Goal: Navigation & Orientation: Understand site structure

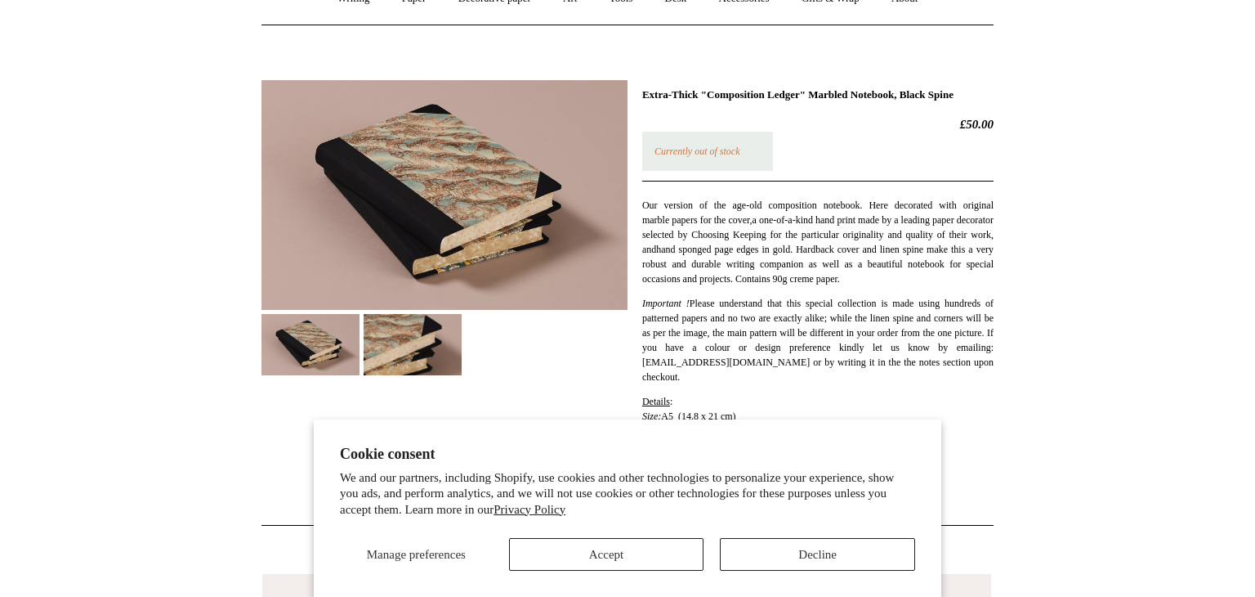
scroll to position [175, 0]
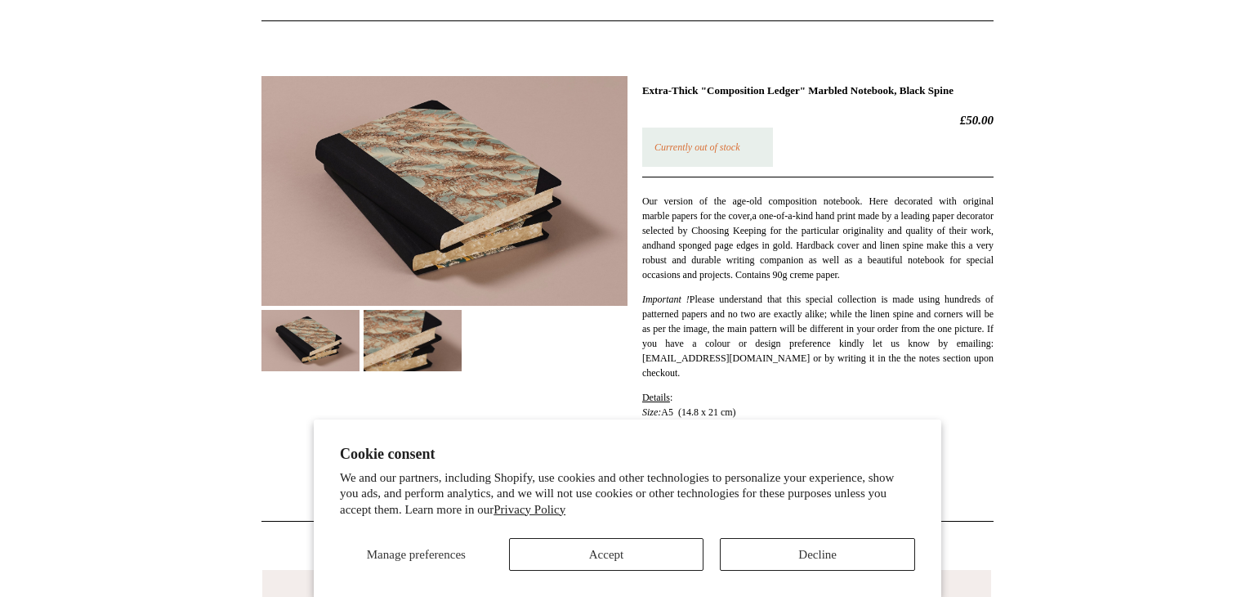
click at [427, 340] on img at bounding box center [413, 340] width 98 height 61
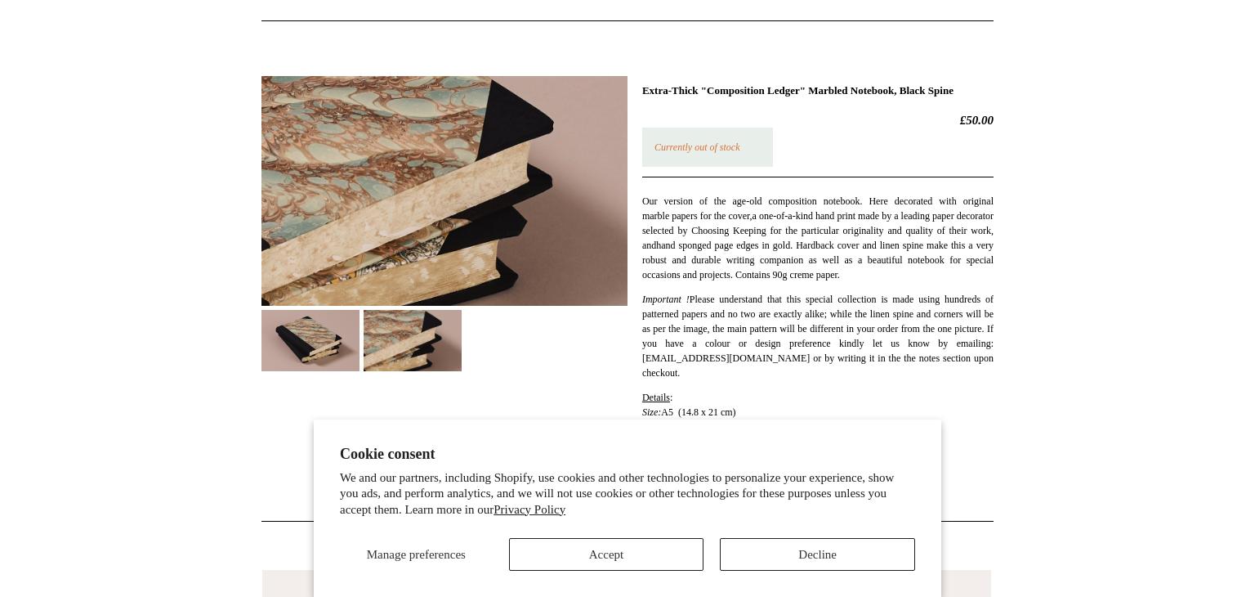
scroll to position [0, 0]
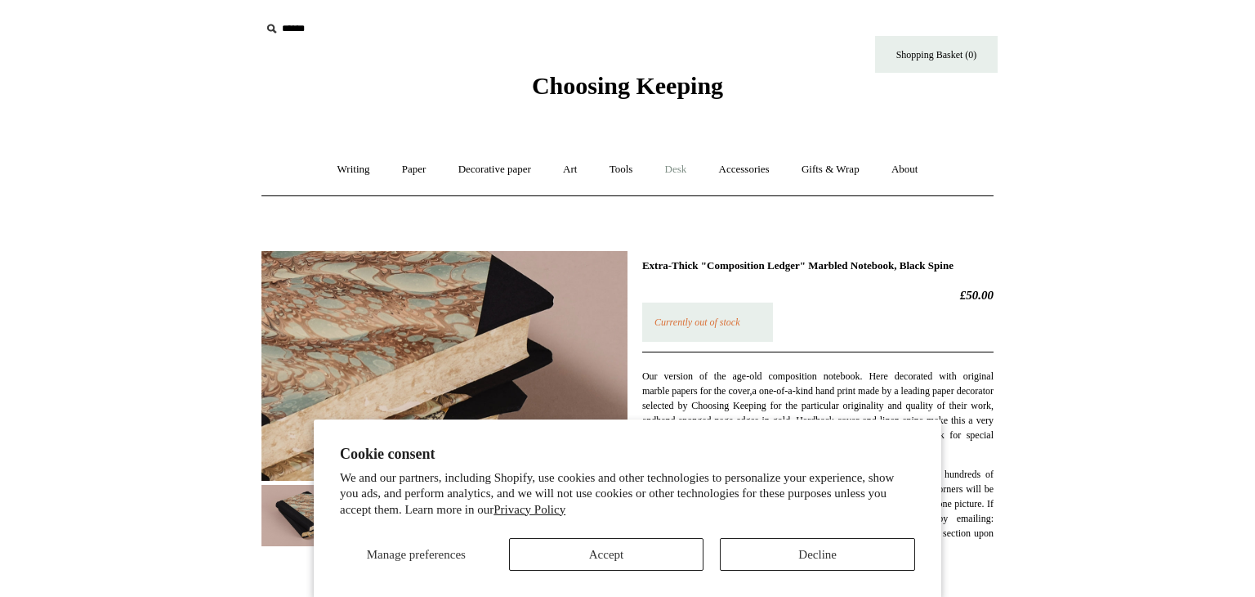
click at [680, 162] on link "Desk +" at bounding box center [675, 169] width 51 height 43
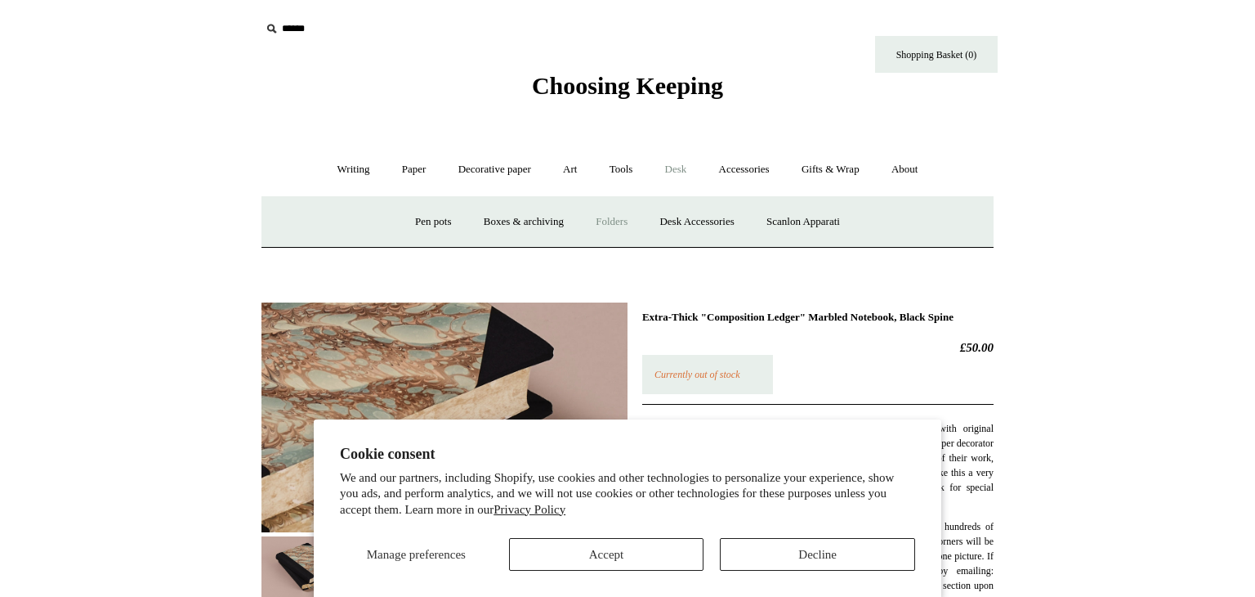
click at [589, 216] on link "Folders" at bounding box center [611, 221] width 61 height 43
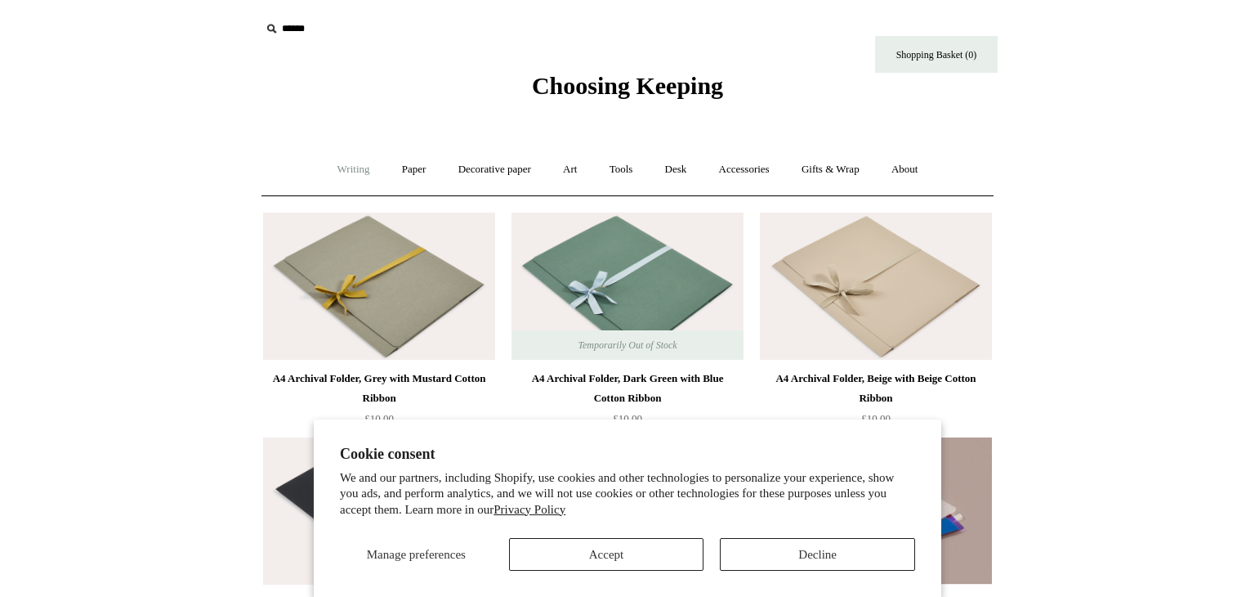
click at [357, 165] on link "Writing +" at bounding box center [354, 169] width 62 height 43
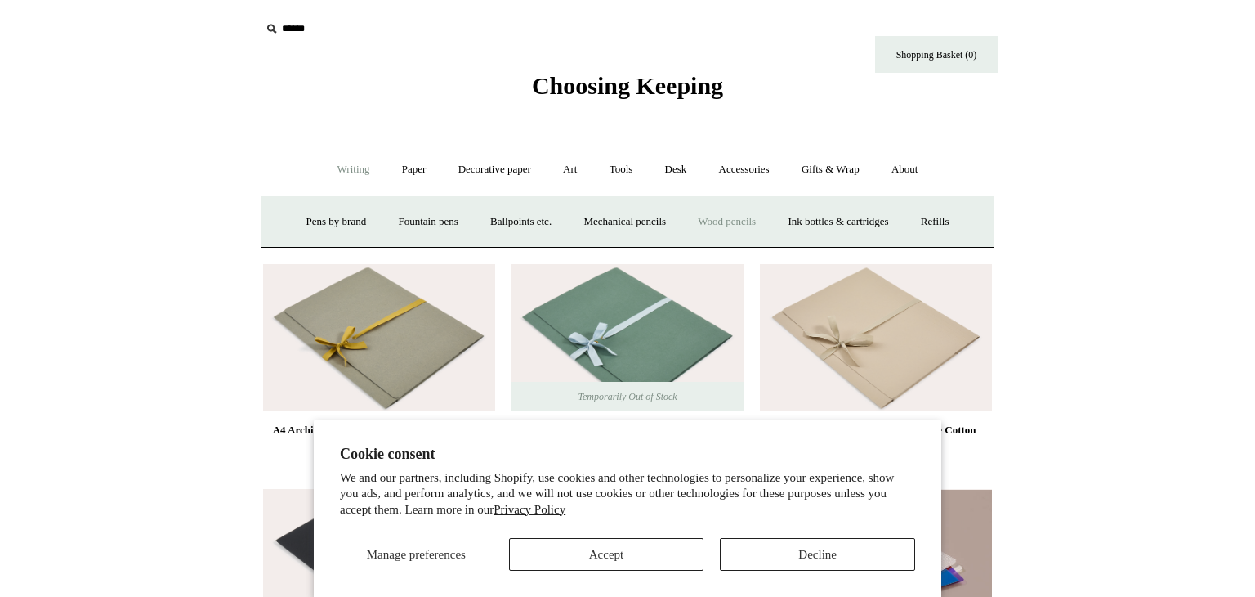
click at [717, 223] on link "Wood pencils +" at bounding box center [726, 221] width 87 height 43
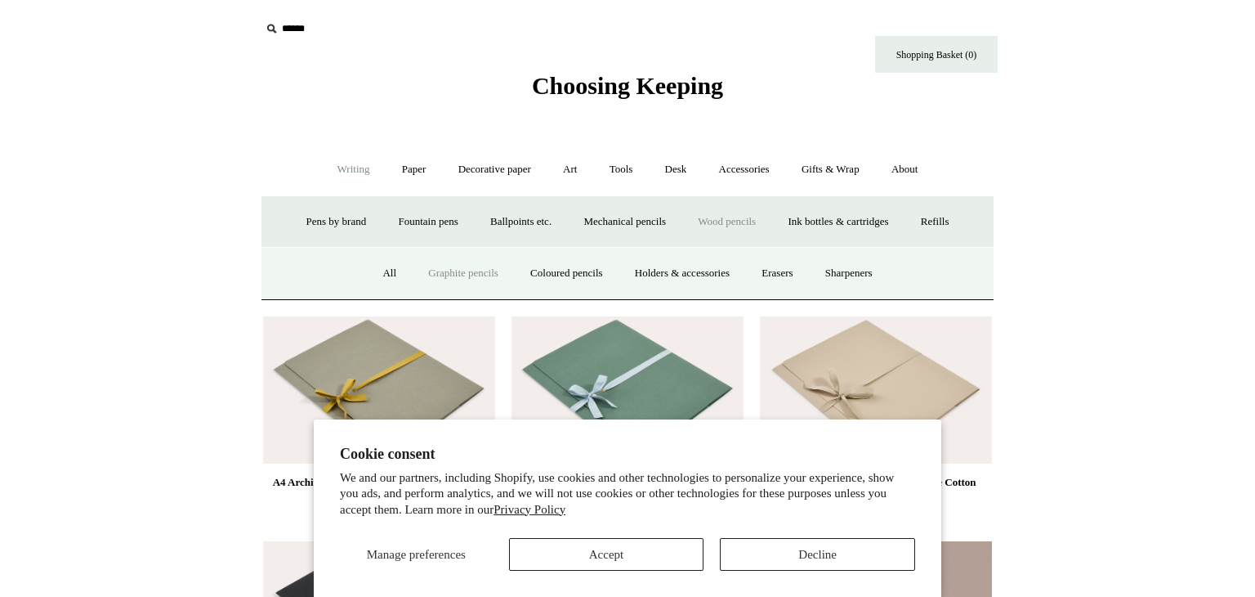
click at [436, 269] on link "Graphite pencils" at bounding box center [463, 273] width 100 height 43
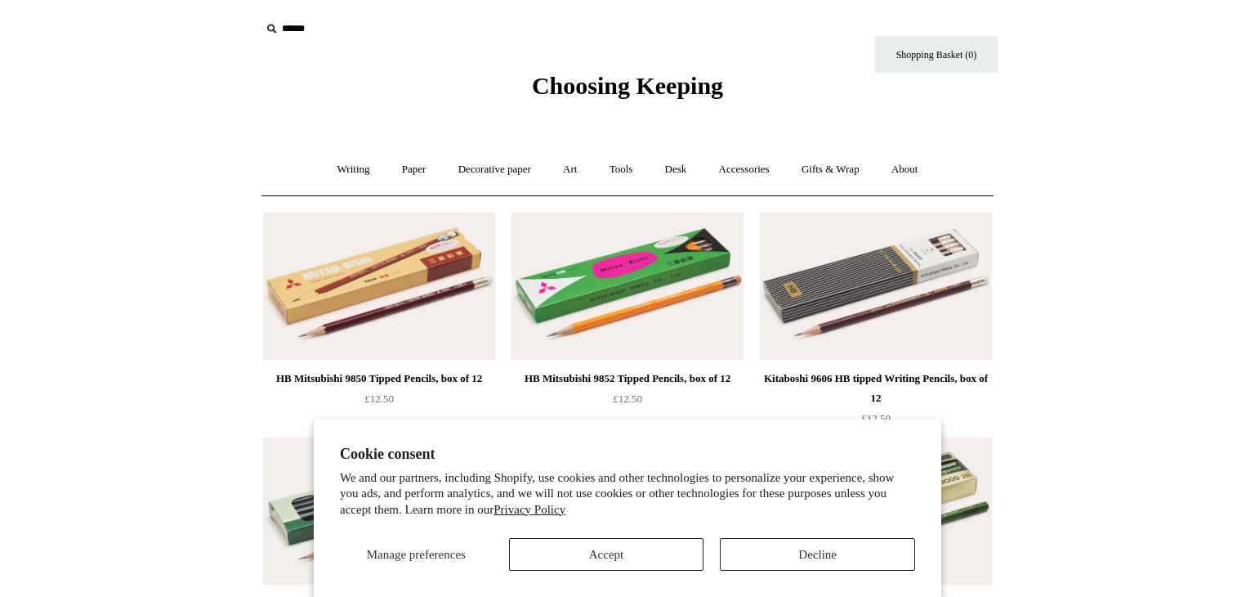
click at [926, 302] on img at bounding box center [876, 285] width 232 height 147
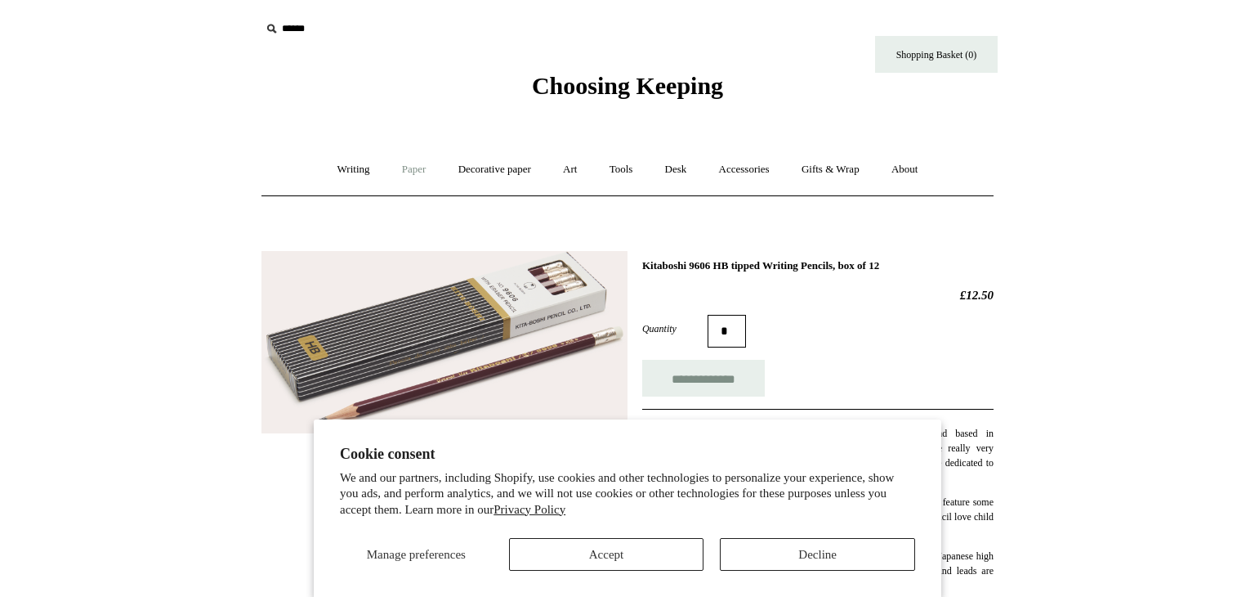
click at [399, 165] on link "Paper +" at bounding box center [414, 169] width 54 height 43
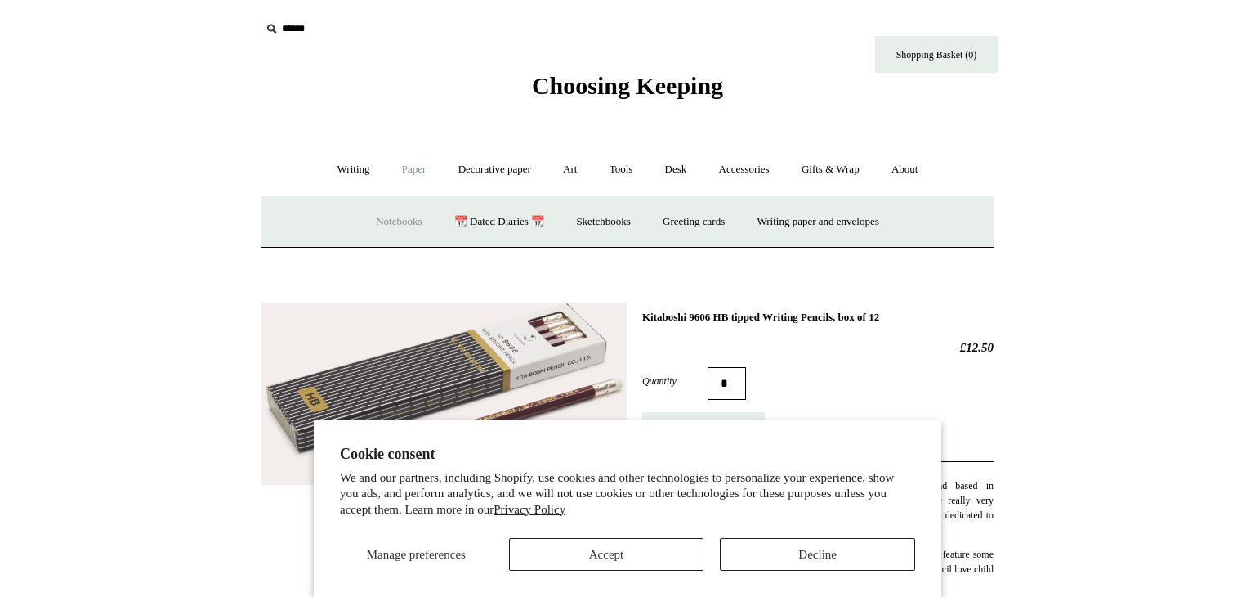
click at [399, 210] on link "Notebooks +" at bounding box center [398, 221] width 75 height 43
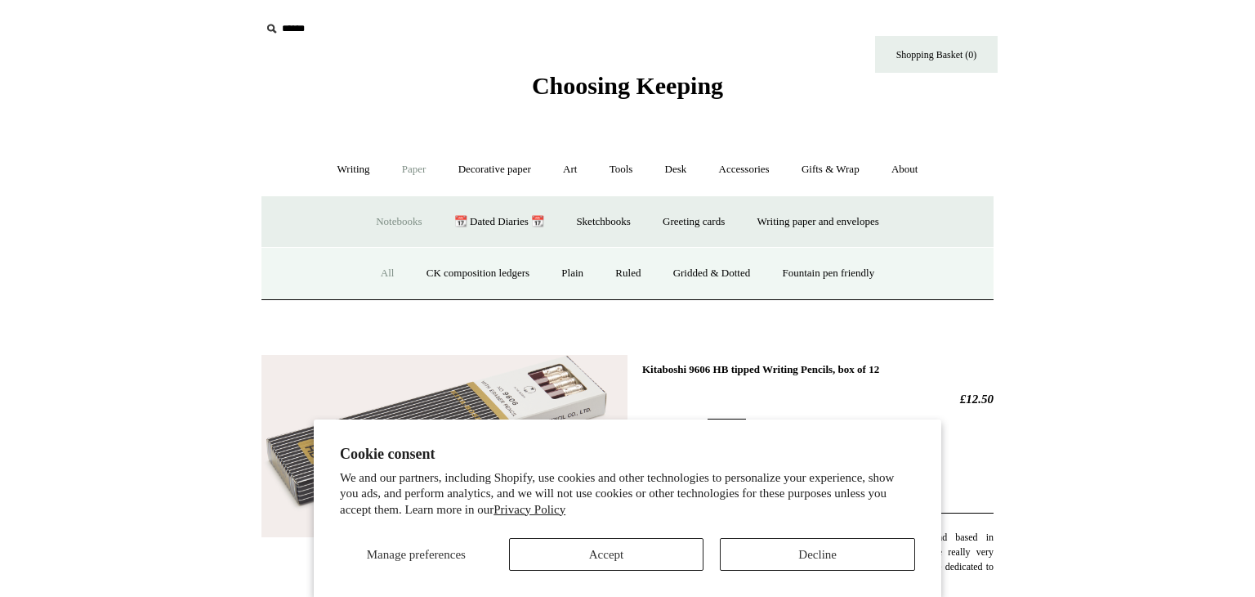
click at [381, 266] on link "All" at bounding box center [387, 273] width 43 height 43
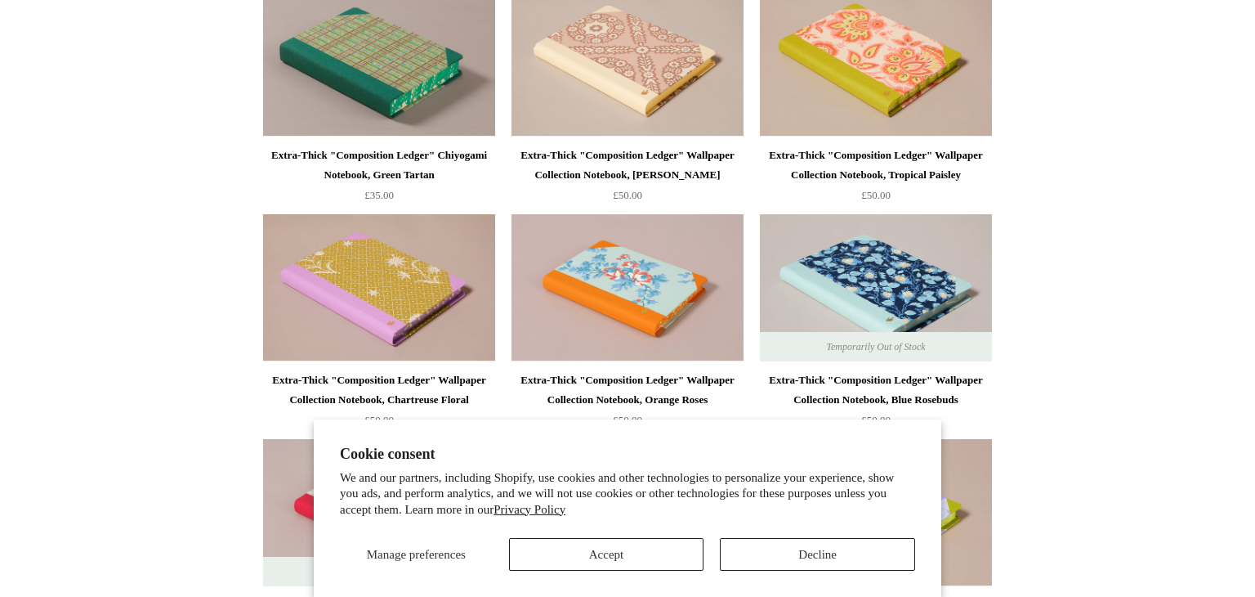
scroll to position [2699, 0]
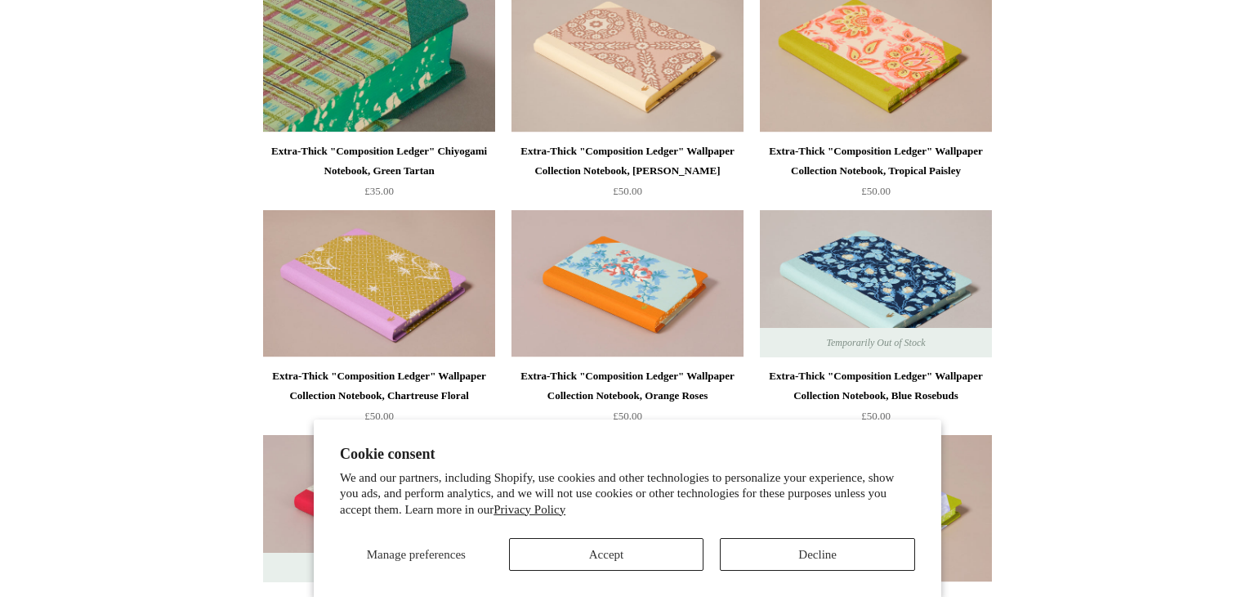
click at [417, 42] on img at bounding box center [379, 58] width 232 height 147
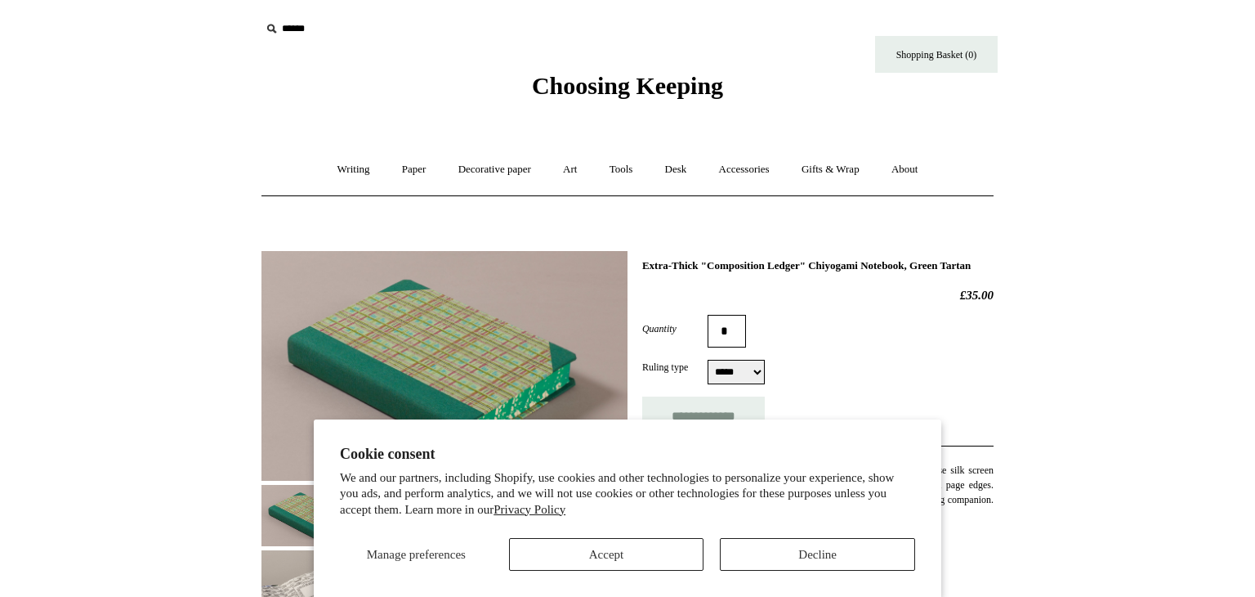
select select "*****"
click at [761, 554] on button "Decline" at bounding box center [817, 554] width 195 height 33
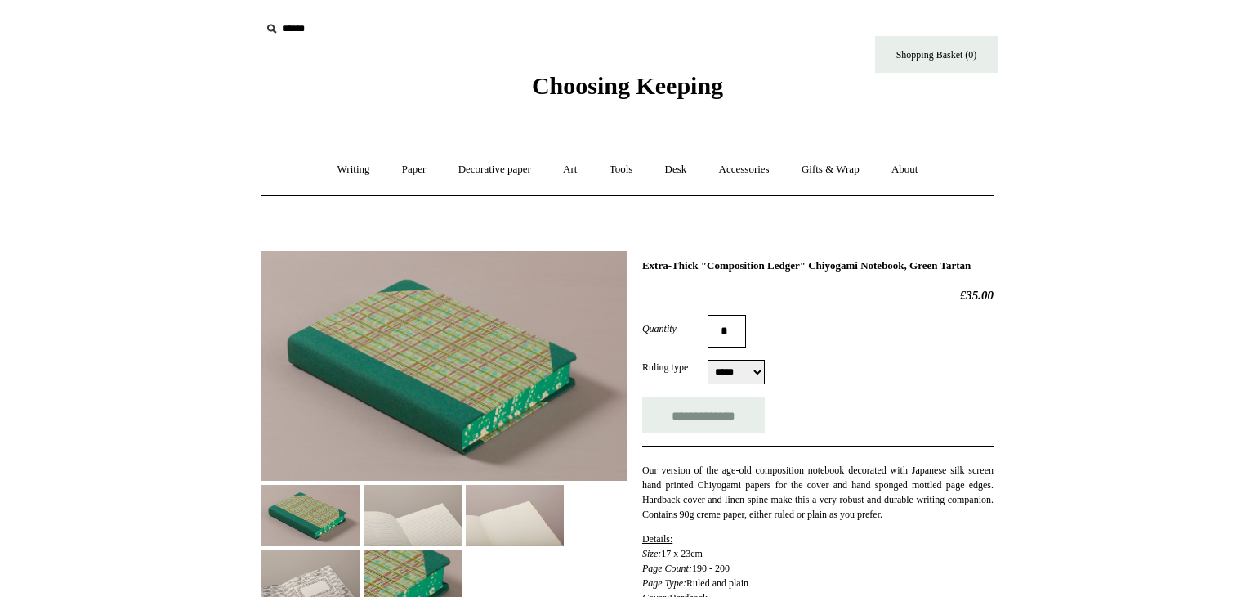
click at [429, 502] on img at bounding box center [413, 515] width 98 height 61
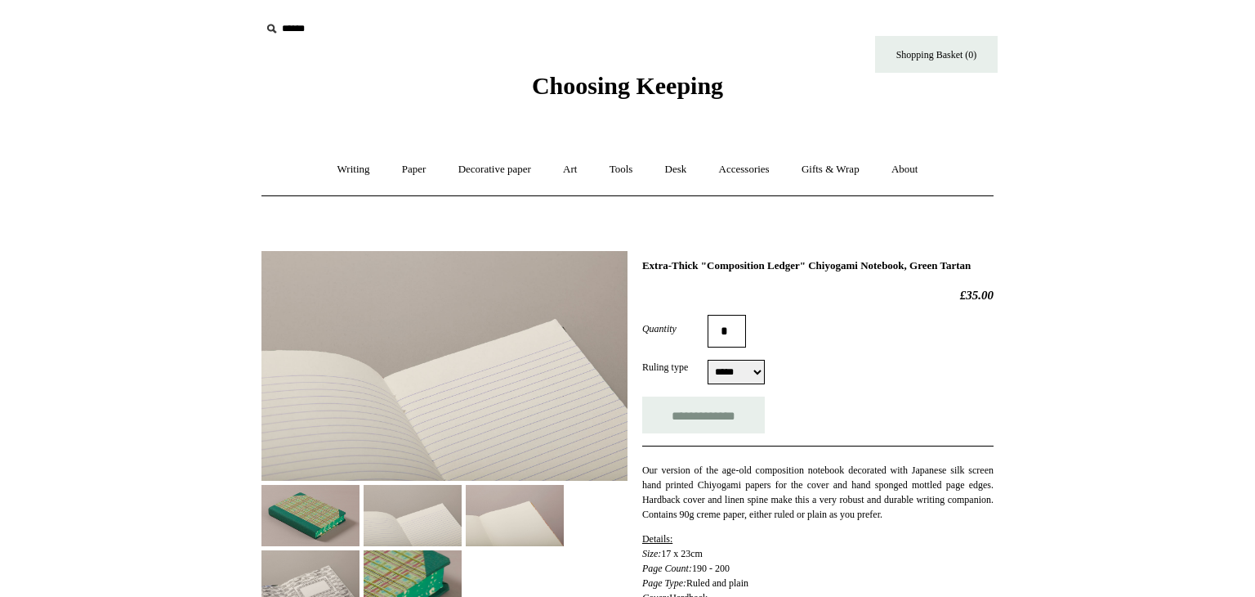
click at [505, 507] on img at bounding box center [515, 515] width 98 height 61
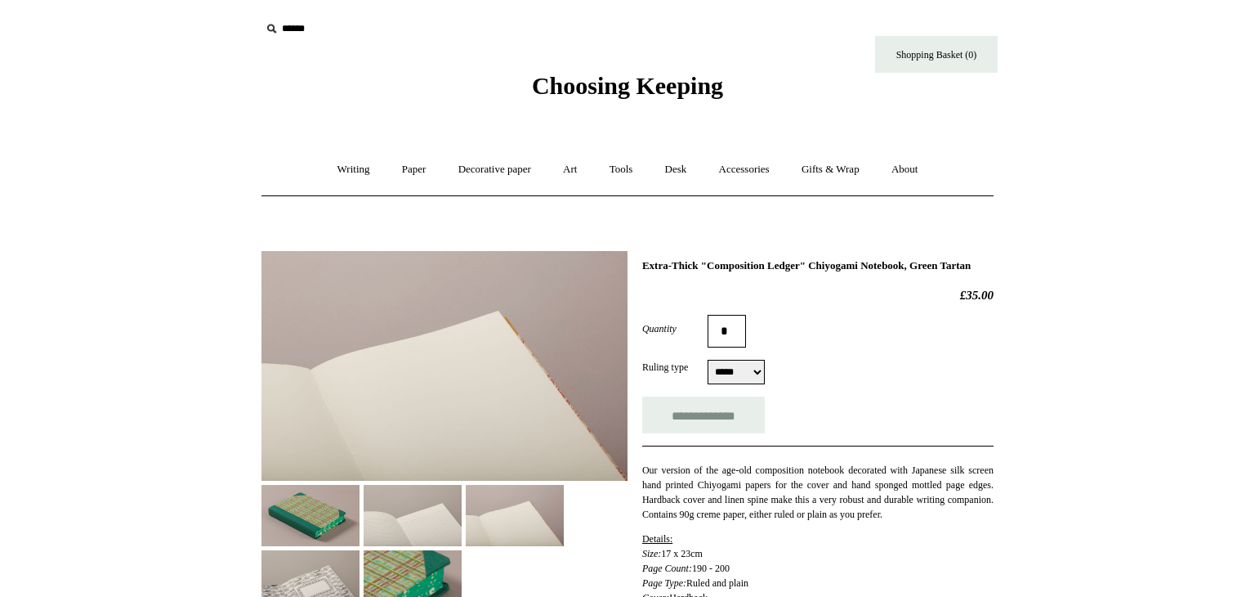
click at [440, 551] on img at bounding box center [413, 580] width 98 height 61
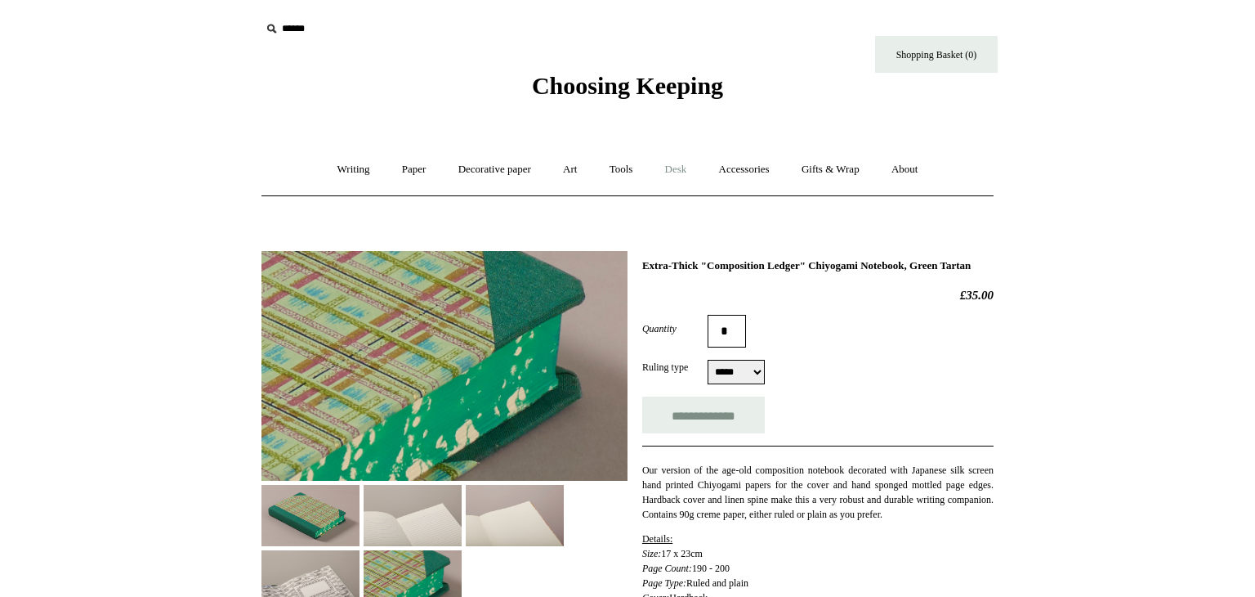
click at [686, 168] on link "Desk +" at bounding box center [675, 169] width 51 height 43
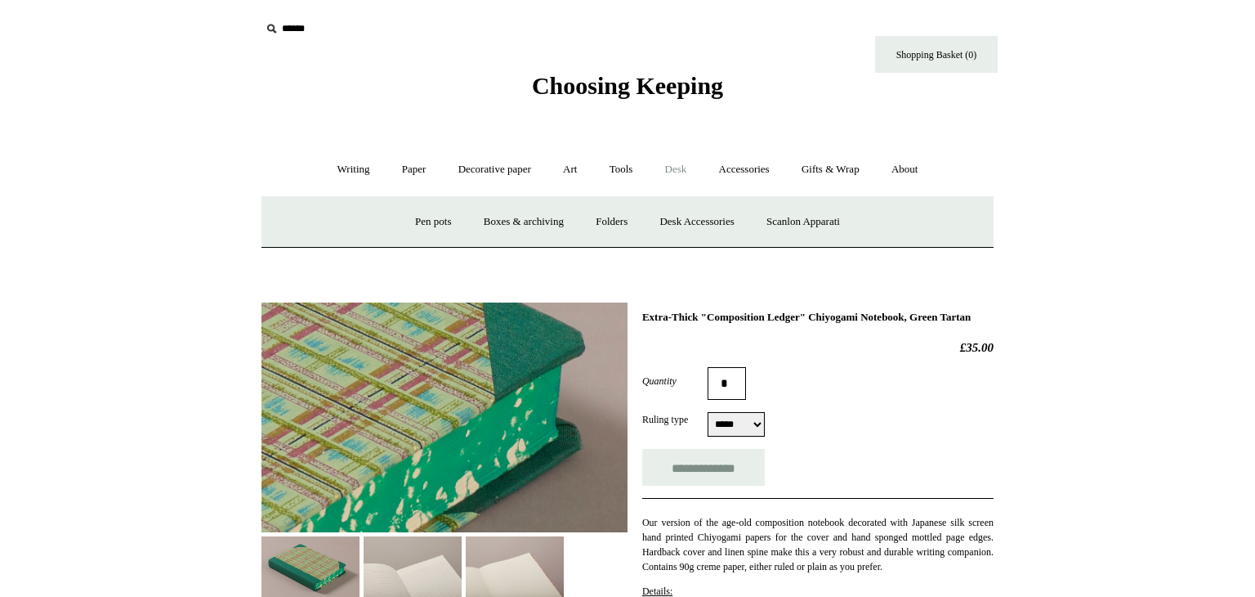
click at [686, 168] on link "Desk -" at bounding box center [675, 169] width 51 height 43
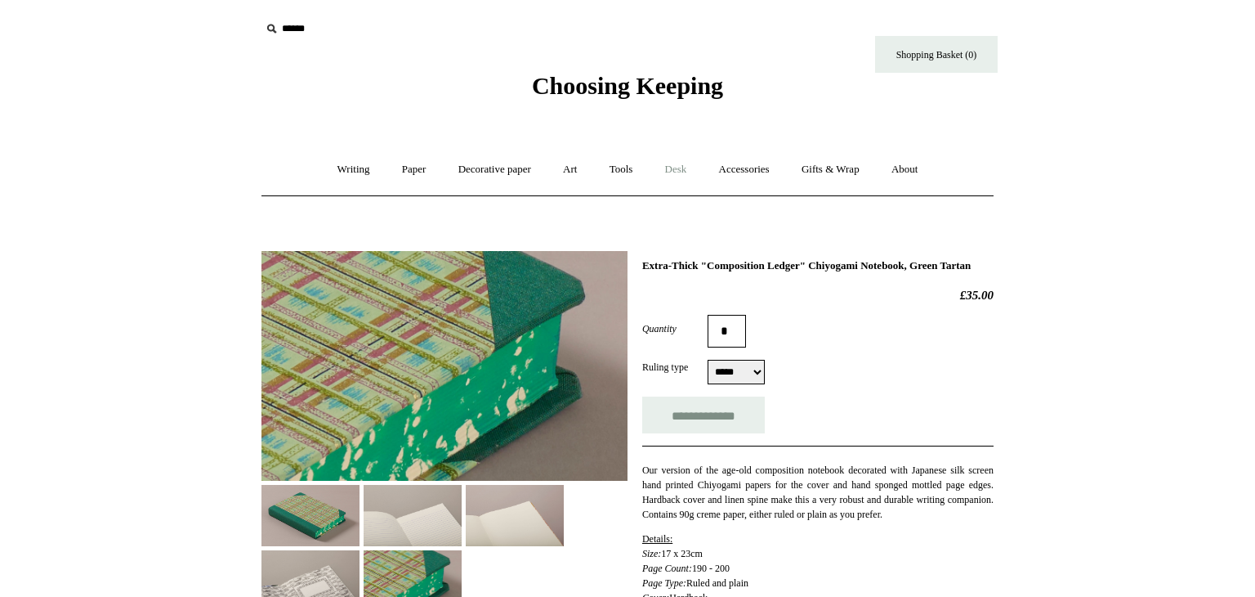
click at [686, 168] on link "Desk +" at bounding box center [675, 169] width 51 height 43
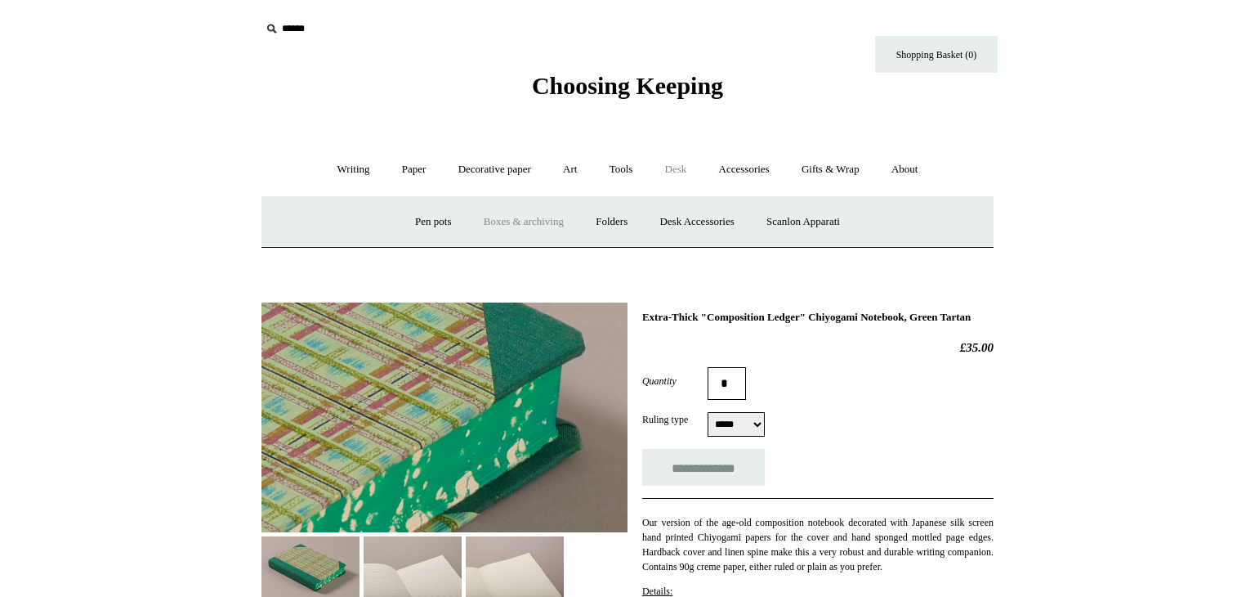
click at [509, 217] on link "Boxes & archiving" at bounding box center [523, 221] width 109 height 43
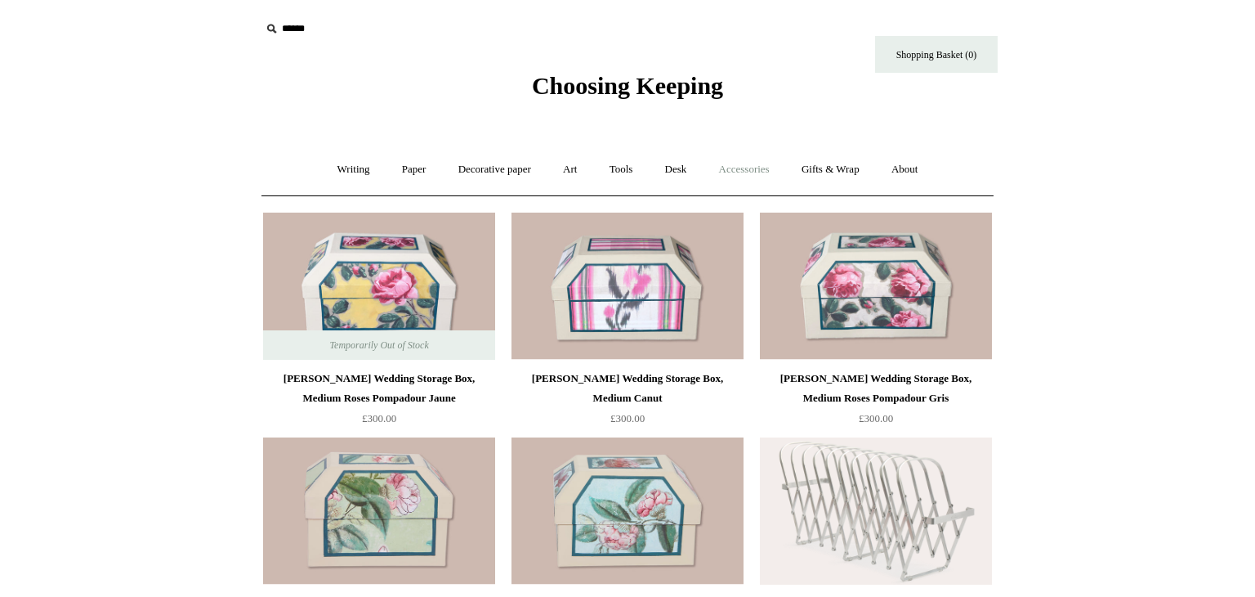
click at [753, 163] on link "Accessories +" at bounding box center [744, 169] width 80 height 43
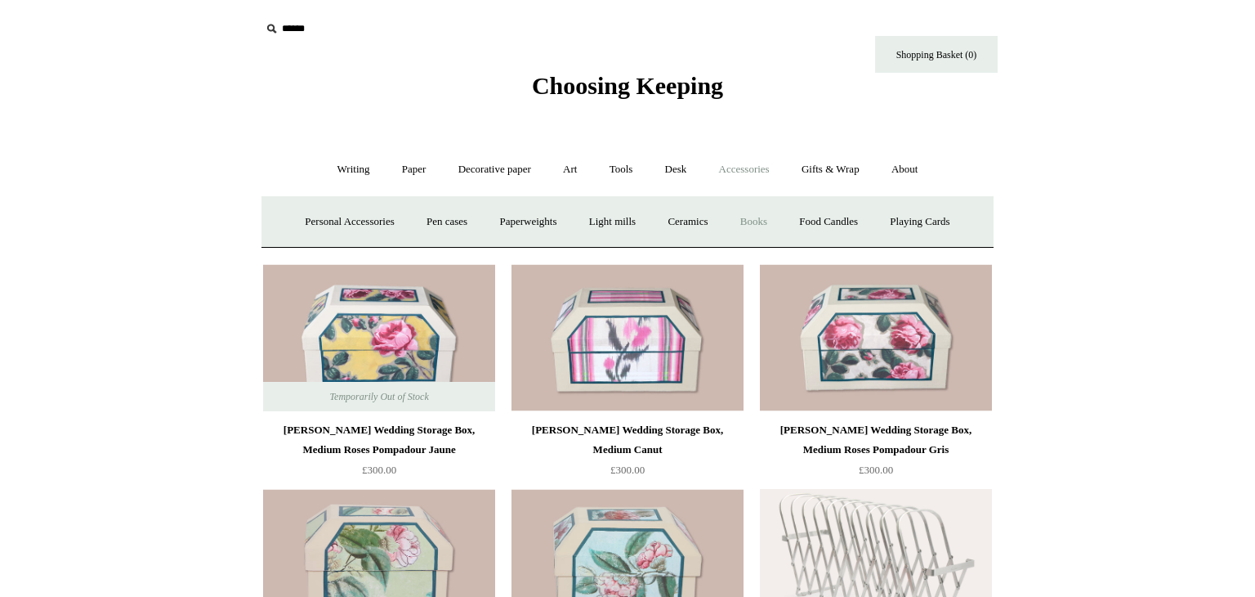
click at [758, 218] on link "Books" at bounding box center [754, 221] width 56 height 43
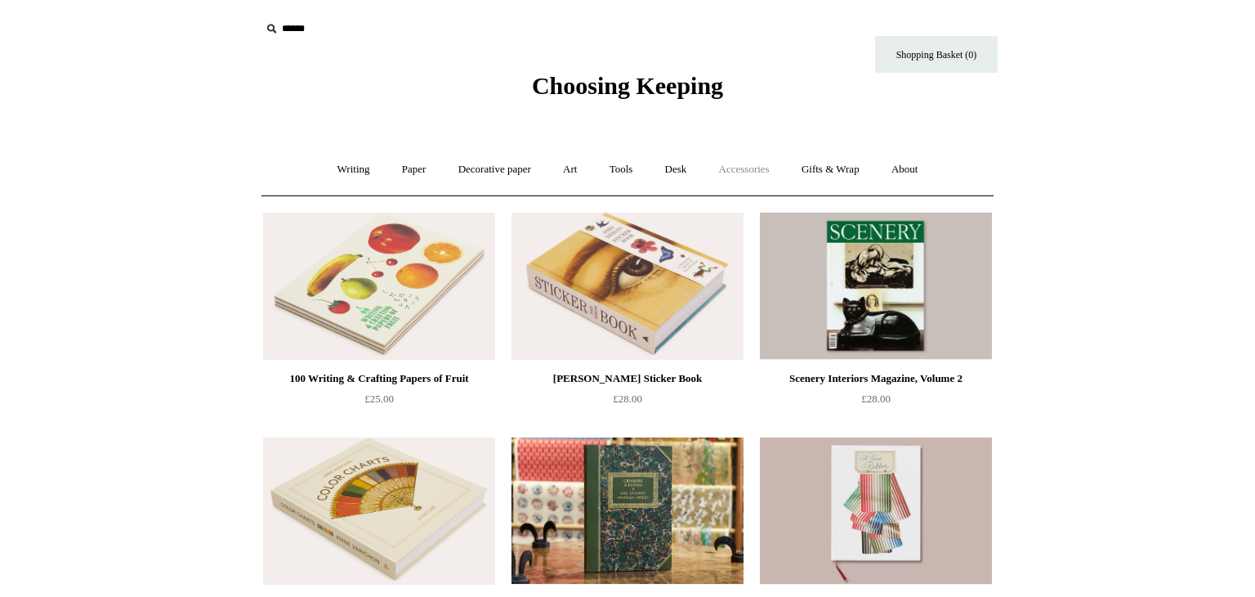
click at [753, 171] on link "Accessories +" at bounding box center [744, 169] width 80 height 43
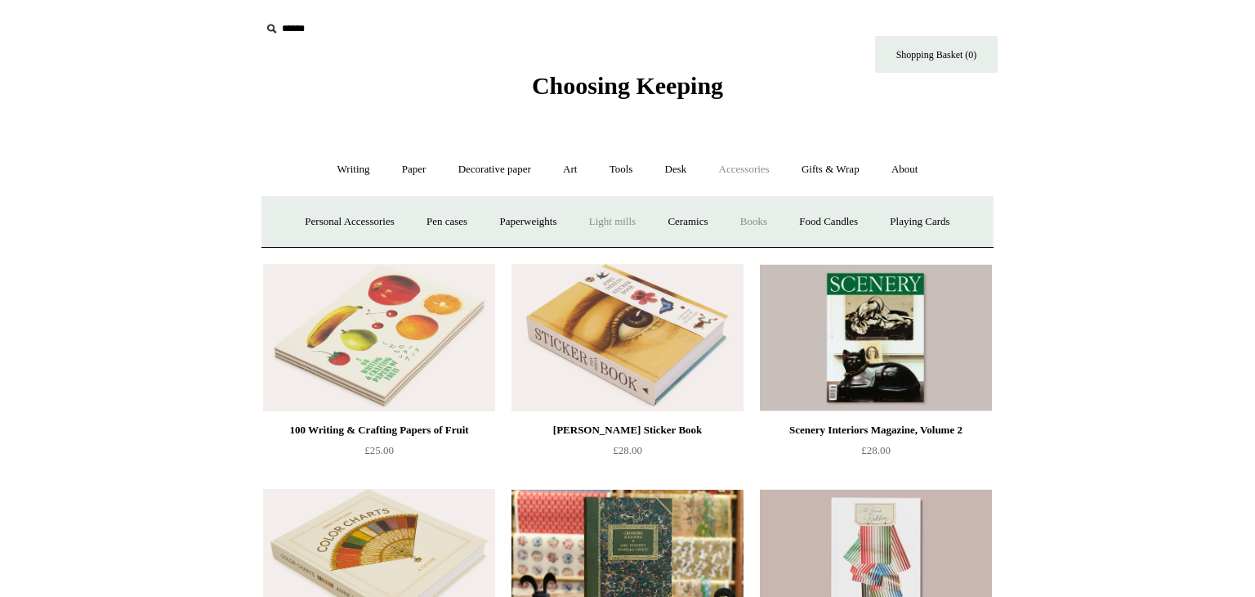
click at [606, 216] on link "Light mills" at bounding box center [612, 221] width 76 height 43
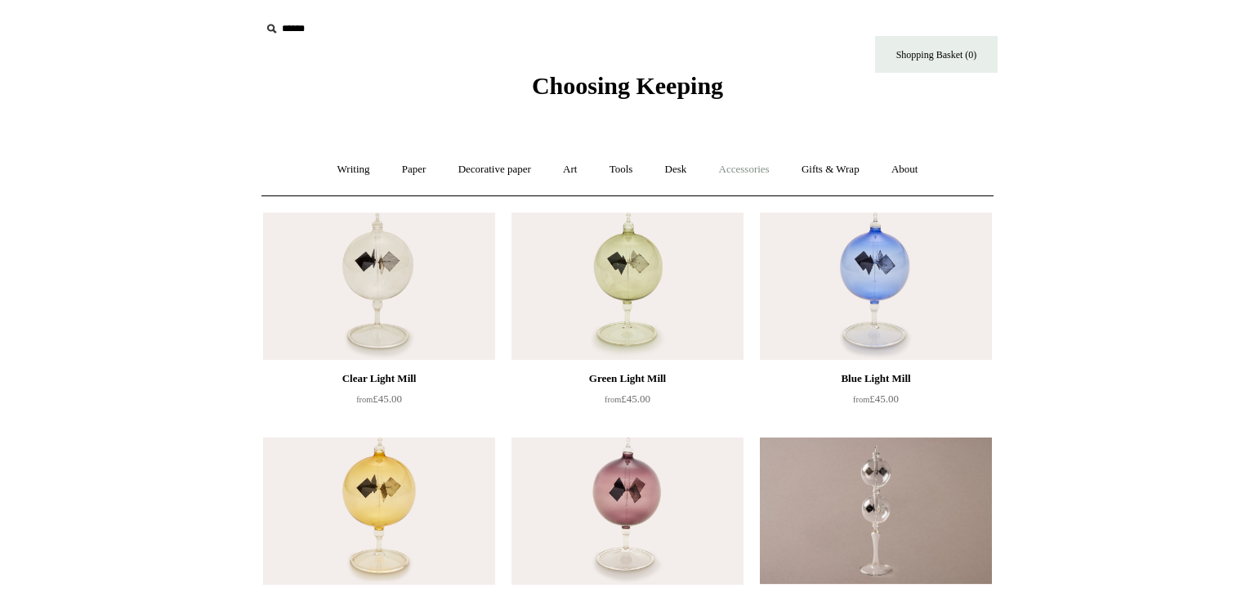
click at [740, 163] on link "Accessories +" at bounding box center [744, 169] width 80 height 43
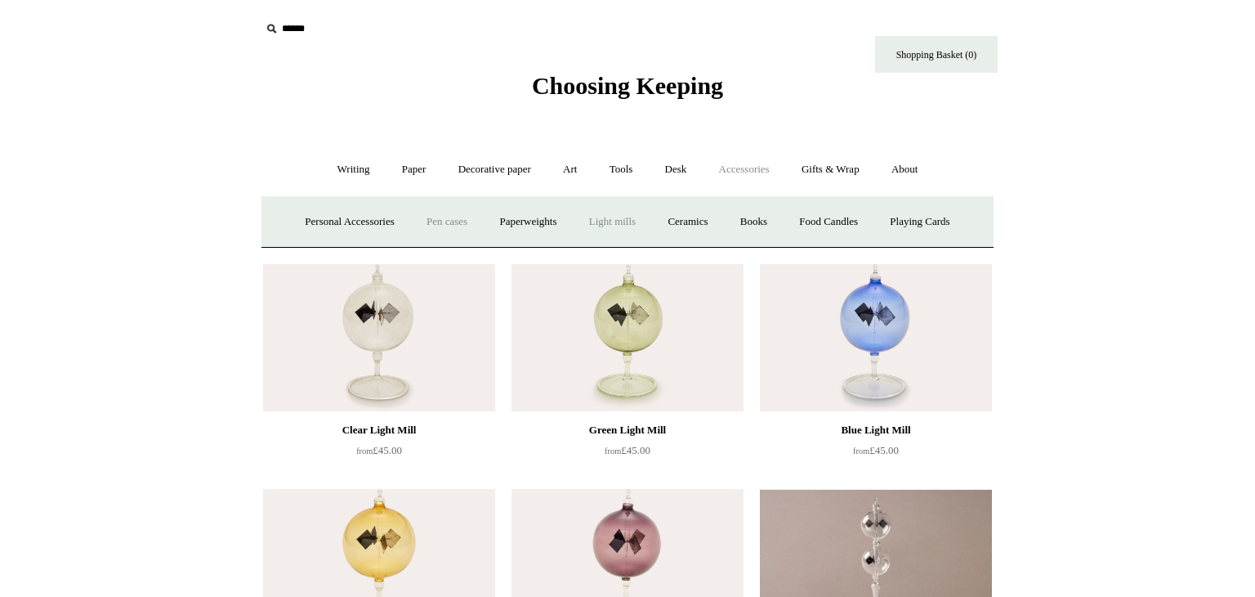
click at [435, 219] on link "Pen cases" at bounding box center [447, 221] width 70 height 43
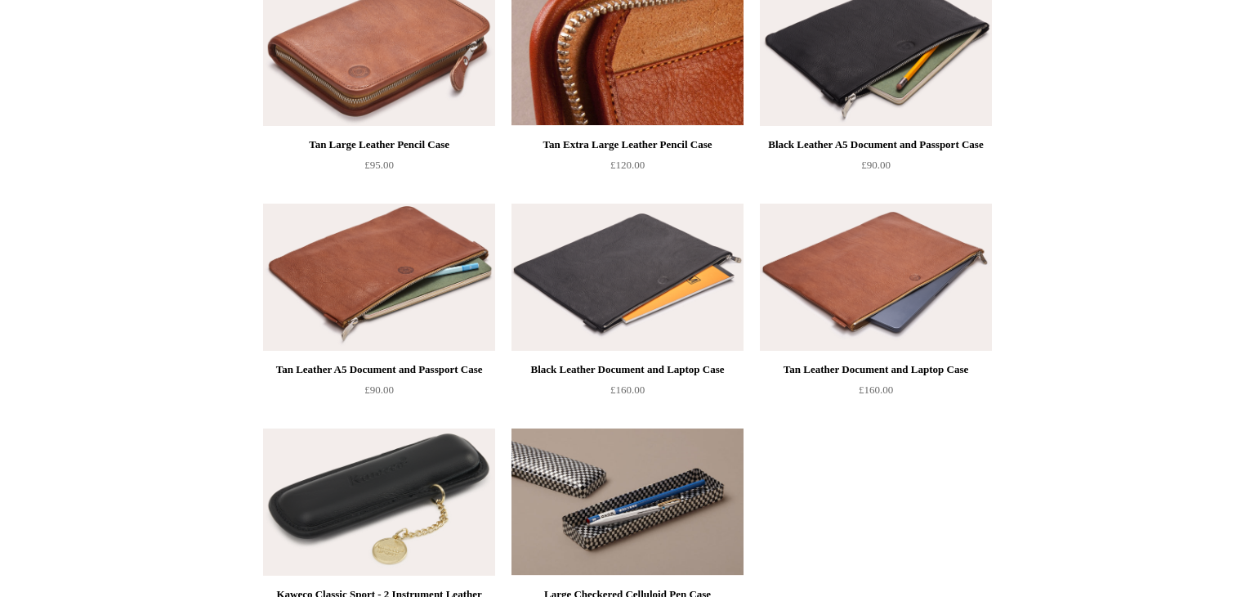
scroll to position [1902, 0]
